Goal: Task Accomplishment & Management: Complete application form

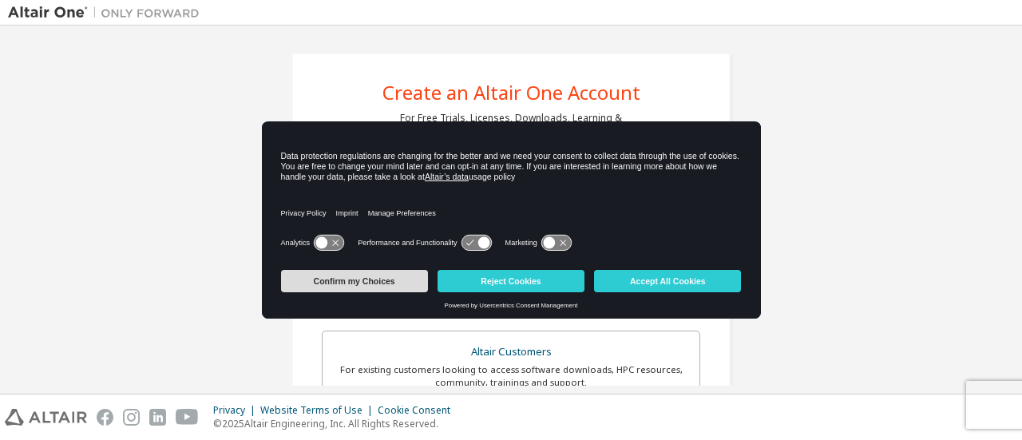
click at [326, 280] on button "Confirm my Choices" at bounding box center [354, 281] width 147 height 22
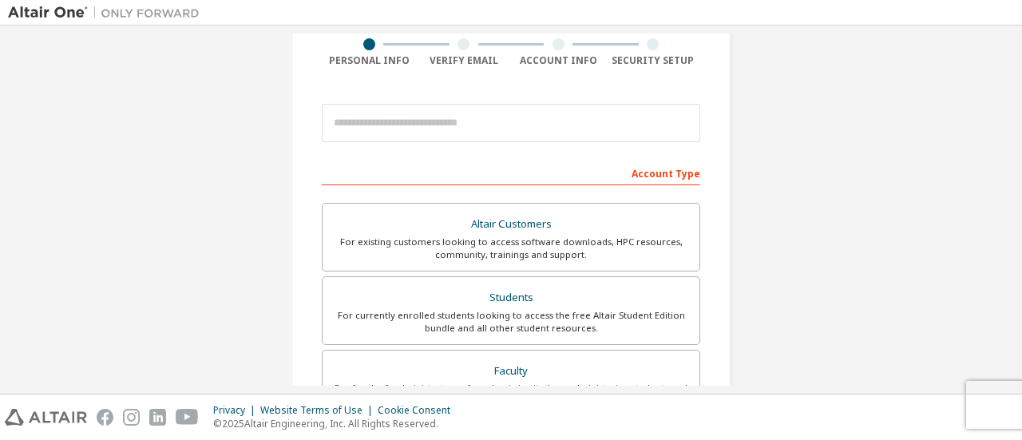
scroll to position [80, 0]
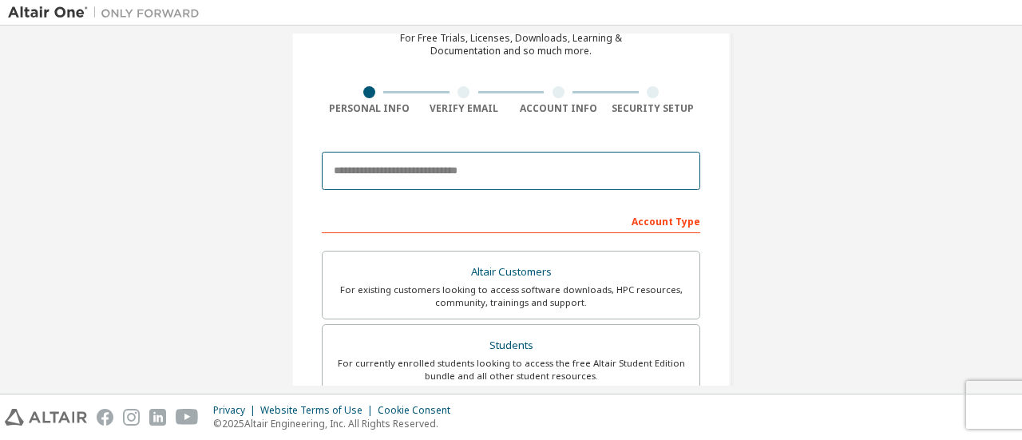
click at [457, 157] on input "email" at bounding box center [511, 171] width 379 height 38
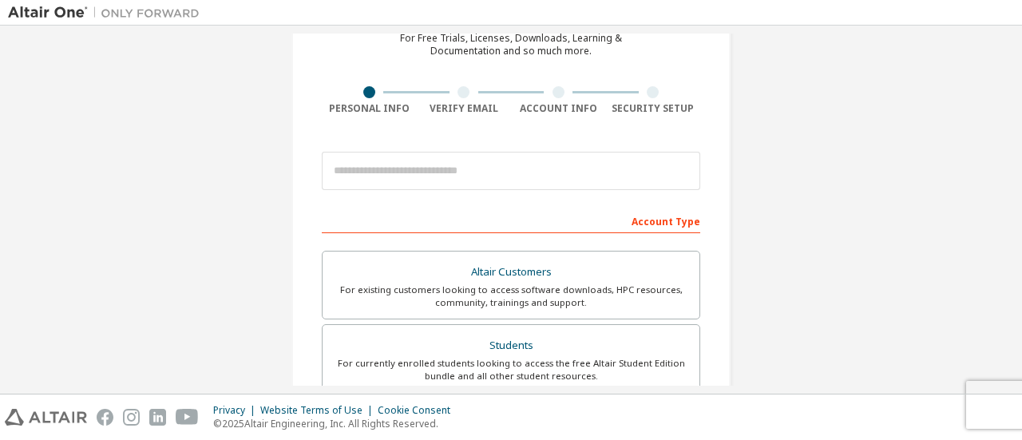
drag, startPoint x: 412, startPoint y: 145, endPoint x: 412, endPoint y: 165, distance: 20.0
click at [412, 145] on div at bounding box center [511, 171] width 379 height 54
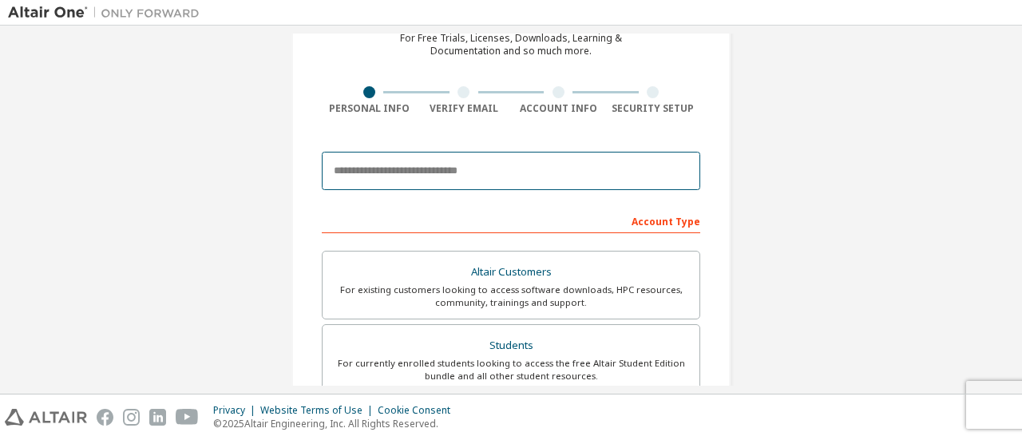
click at [412, 167] on input "email" at bounding box center [511, 171] width 379 height 38
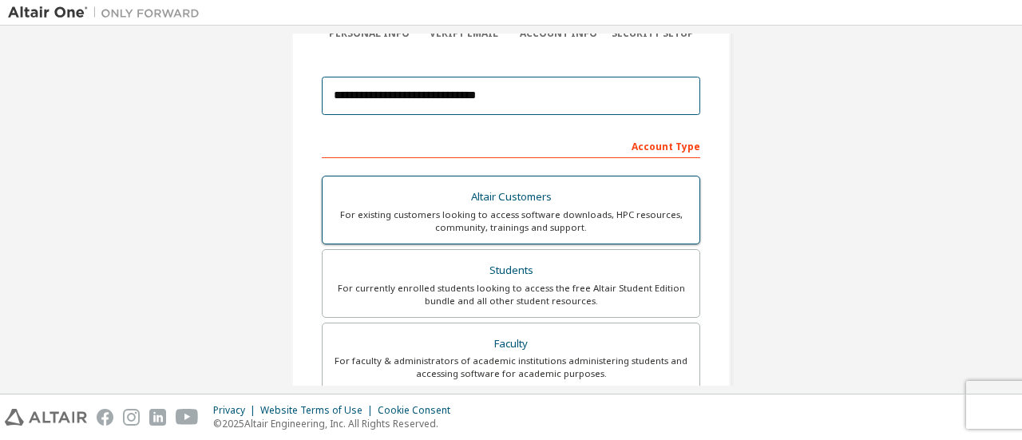
scroll to position [160, 0]
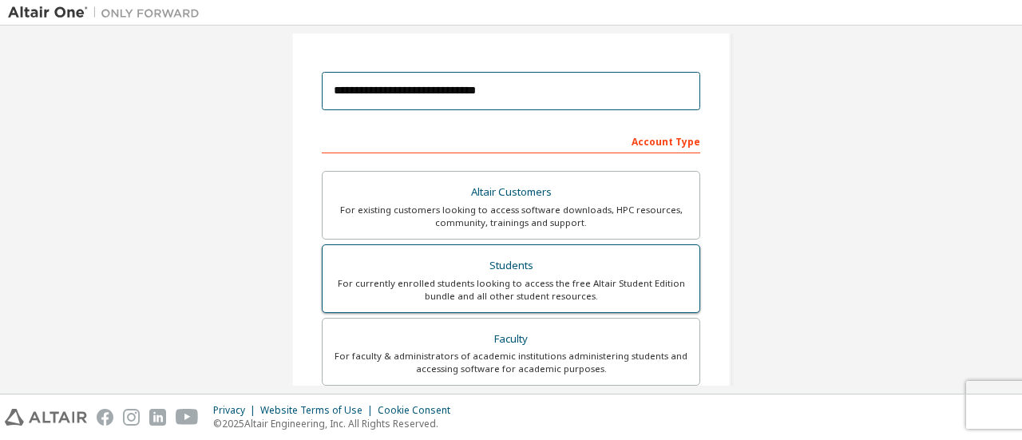
type input "**********"
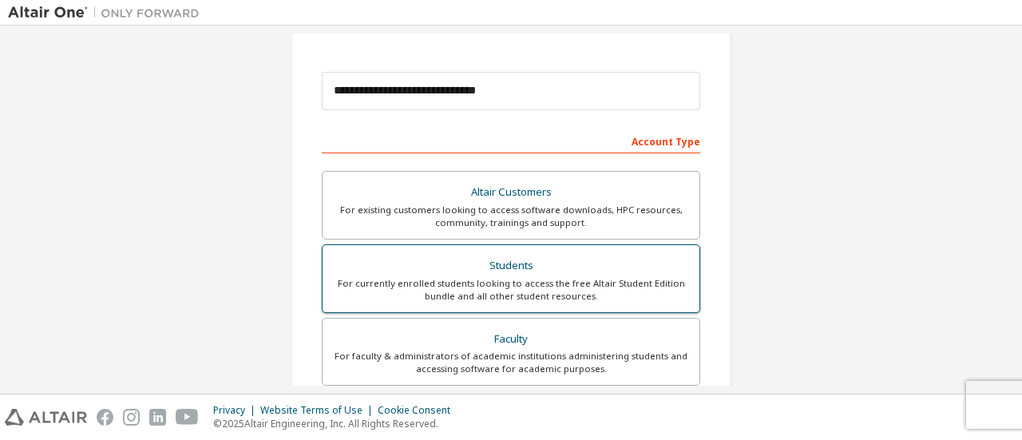
click at [508, 284] on div "For currently enrolled students looking to access the free Altair Student Editi…" at bounding box center [511, 290] width 358 height 26
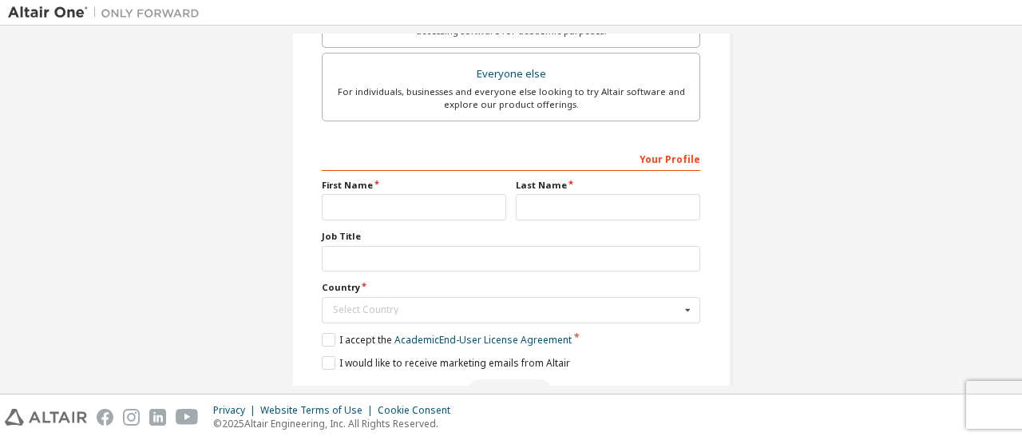
scroll to position [540, 0]
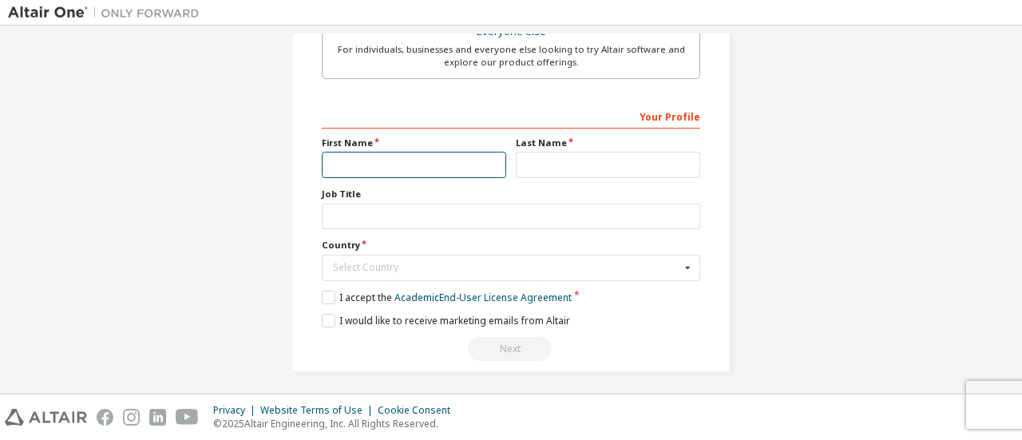
click at [380, 163] on input "text" at bounding box center [414, 165] width 185 height 26
type input "******"
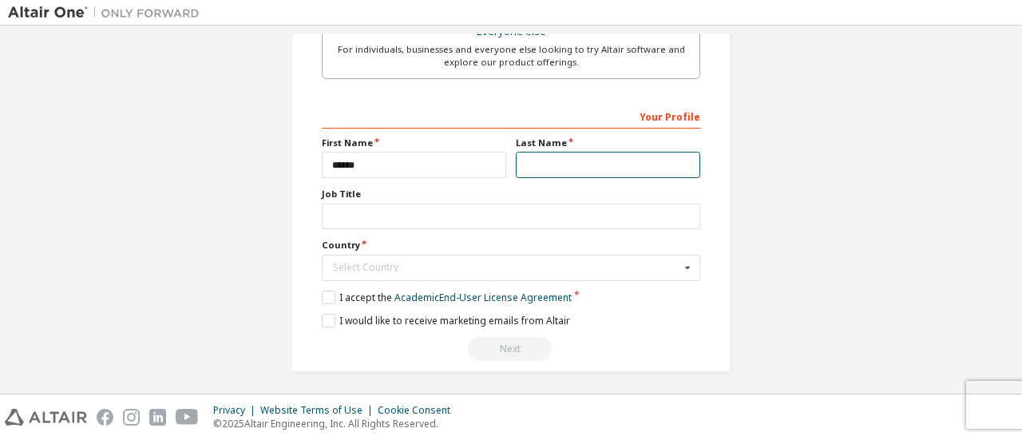
click at [594, 170] on input "text" at bounding box center [608, 165] width 185 height 26
click at [594, 163] on input "text" at bounding box center [608, 165] width 185 height 26
type input "*******"
click at [364, 256] on input "text" at bounding box center [511, 268] width 377 height 25
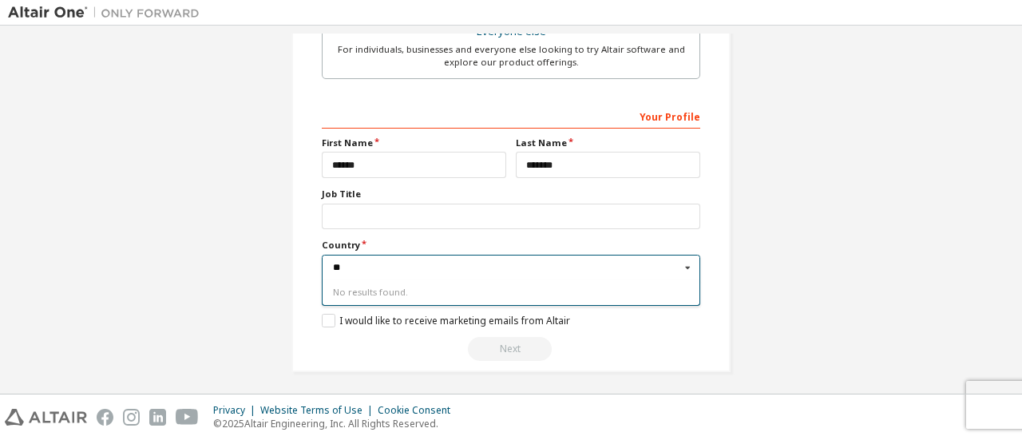
type input "*"
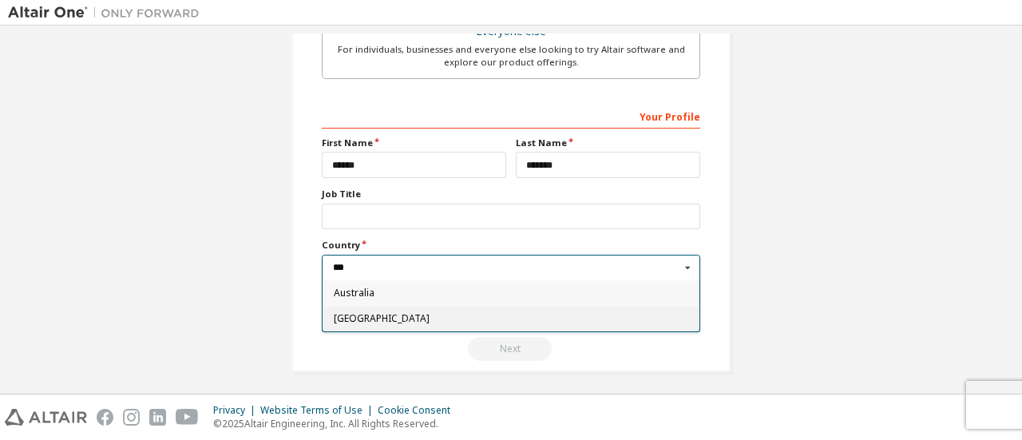
type input "***"
click at [367, 316] on span "[GEOGRAPHIC_DATA]" at bounding box center [511, 319] width 355 height 10
type input "***"
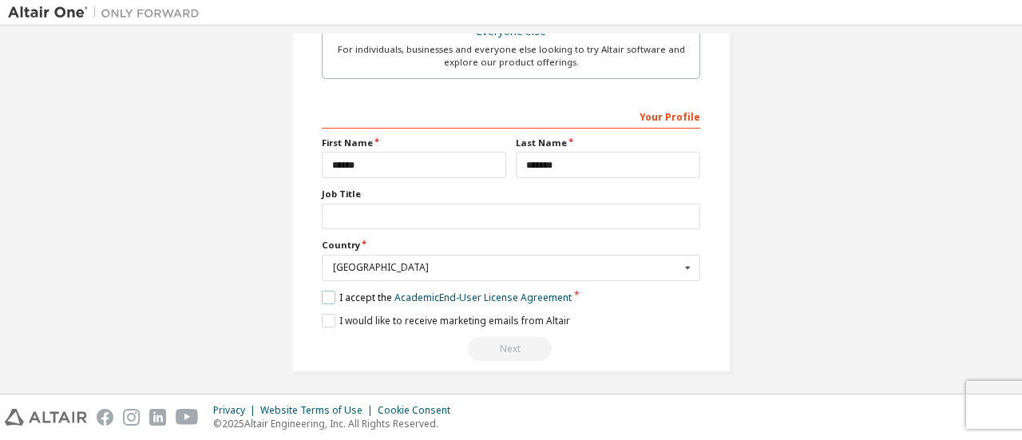
click at [343, 293] on label "I accept the Academic End-User License Agreement" at bounding box center [447, 298] width 250 height 14
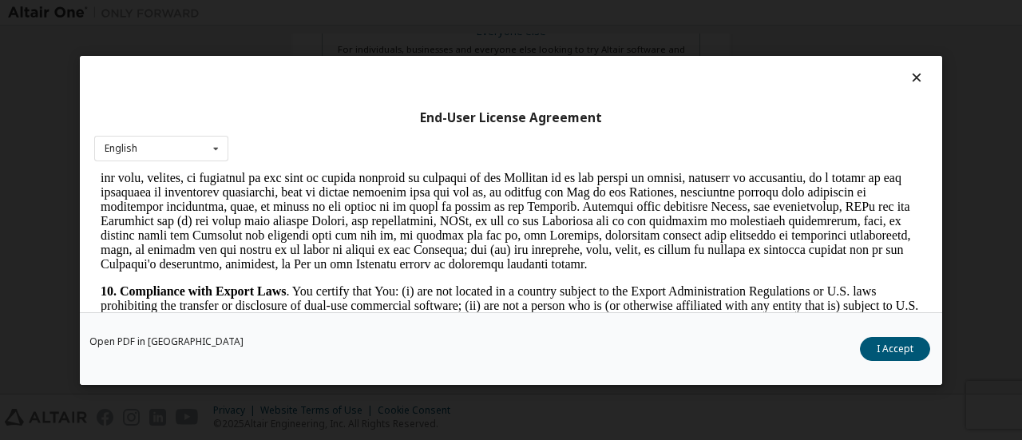
scroll to position [2396, 0]
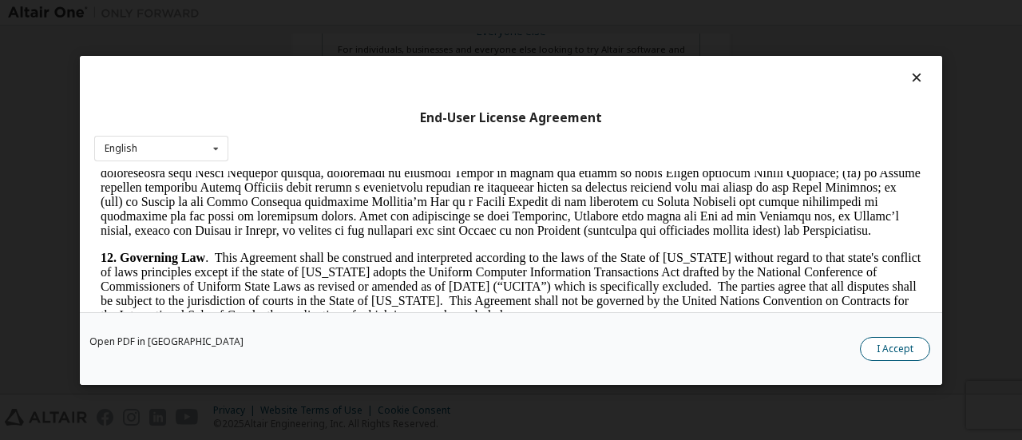
click at [903, 354] on button "I Accept" at bounding box center [895, 348] width 70 height 24
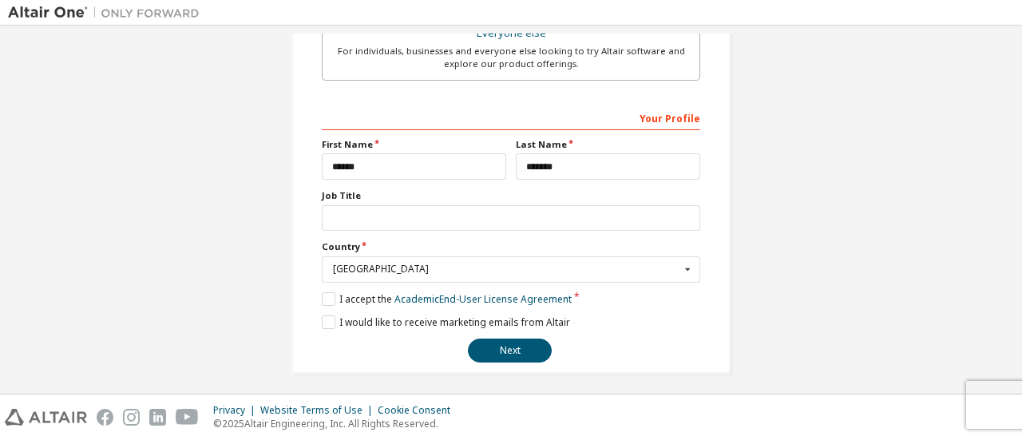
scroll to position [540, 0]
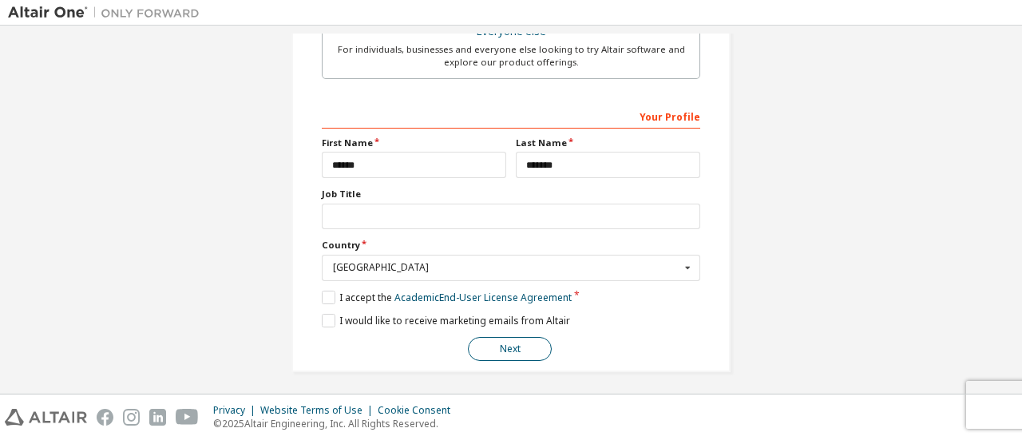
click at [508, 349] on button "Next" at bounding box center [510, 349] width 84 height 24
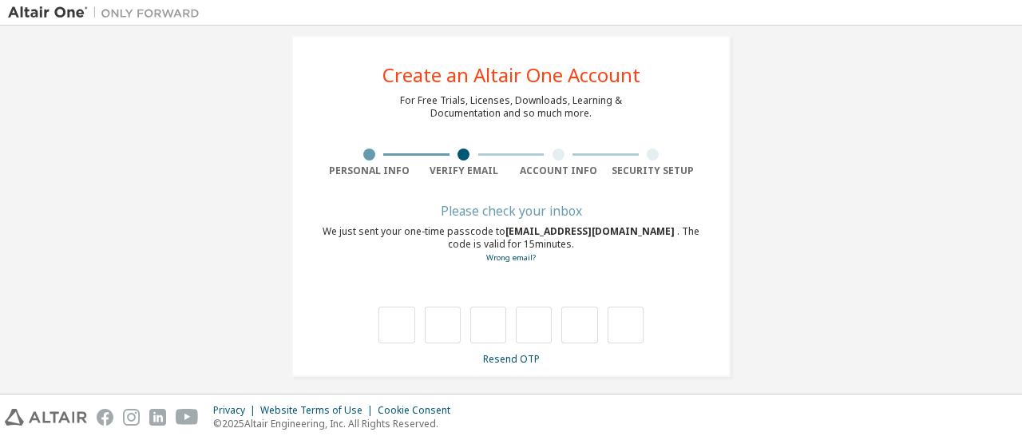
scroll to position [27, 0]
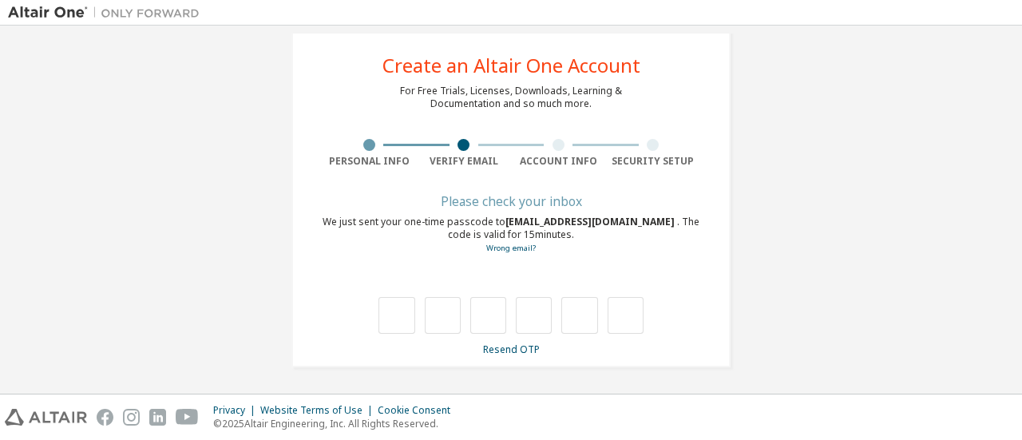
type input "*"
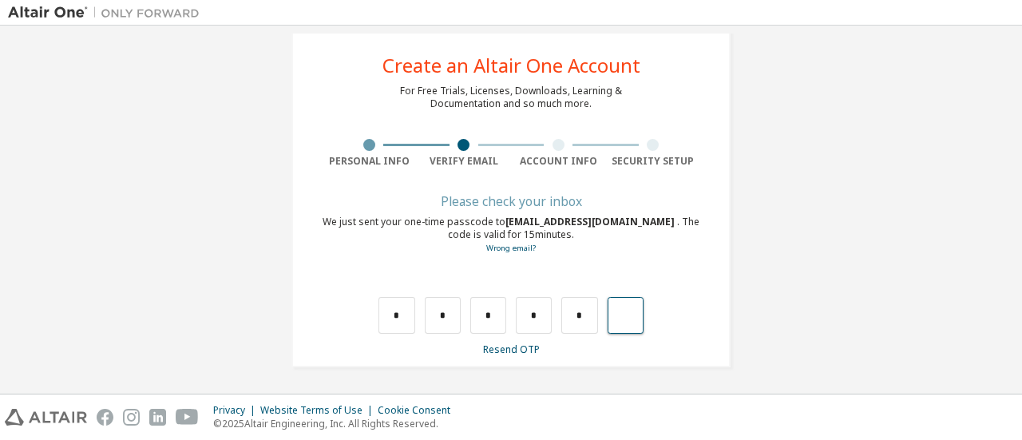
type input "*"
